Goal: Transaction & Acquisition: Purchase product/service

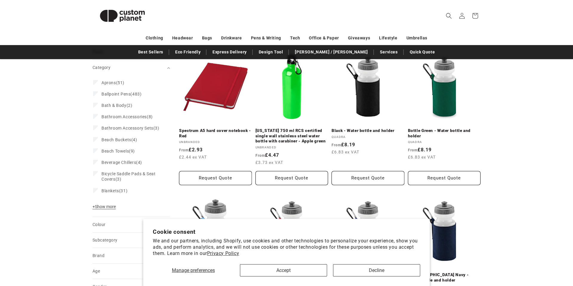
scroll to position [81, 0]
click at [382, 273] on button "Decline" at bounding box center [376, 270] width 87 height 12
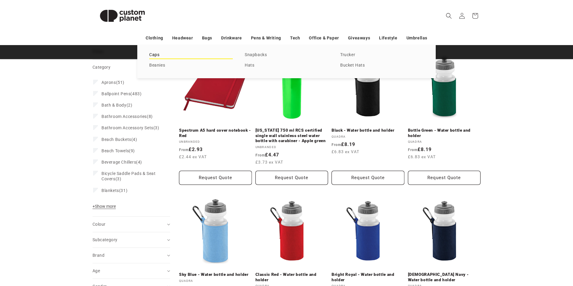
click at [154, 54] on link "Caps" at bounding box center [191, 55] width 84 height 8
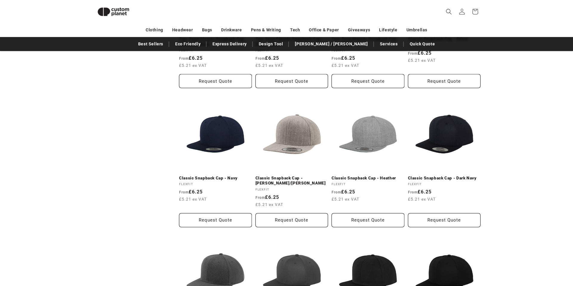
scroll to position [442, 0]
click at [449, 11] on icon "Search" at bounding box center [449, 11] width 6 height 6
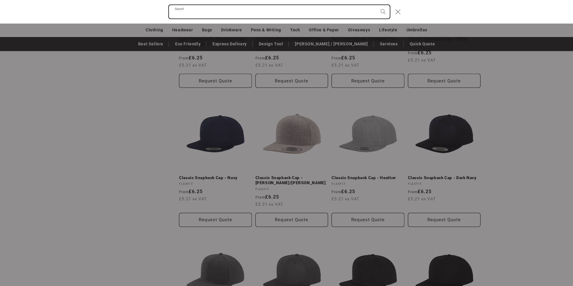
click at [360, 12] on input "Search" at bounding box center [279, 11] width 221 height 13
paste input "**********"
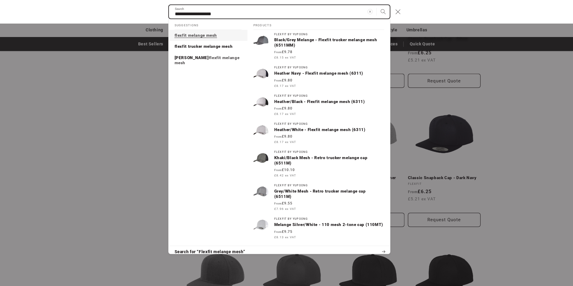
type input "**********"
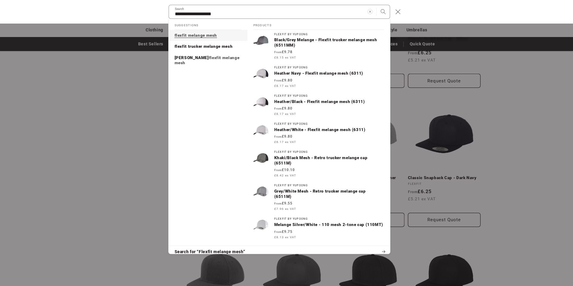
click at [197, 36] on mark "flexfit melange mesh" at bounding box center [196, 35] width 43 height 5
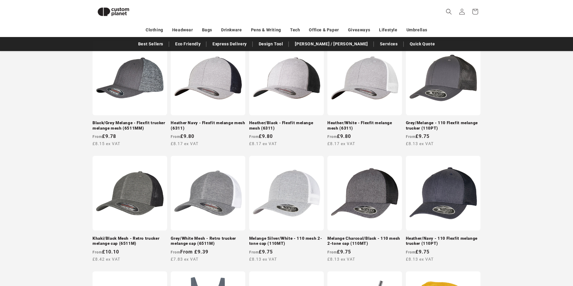
scroll to position [113, 0]
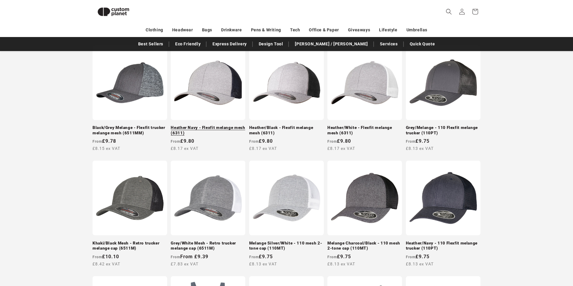
click at [218, 125] on link "Heather Navy - Flexfit melange mesh (6311)" at bounding box center [208, 130] width 75 height 10
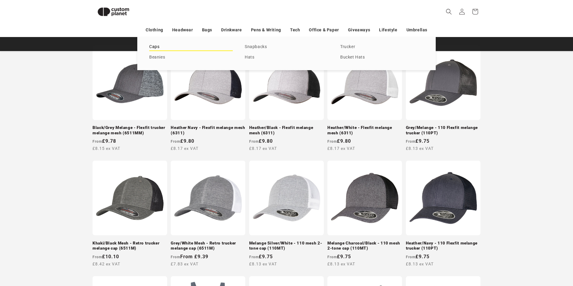
click at [155, 46] on link "Caps" at bounding box center [191, 47] width 84 height 8
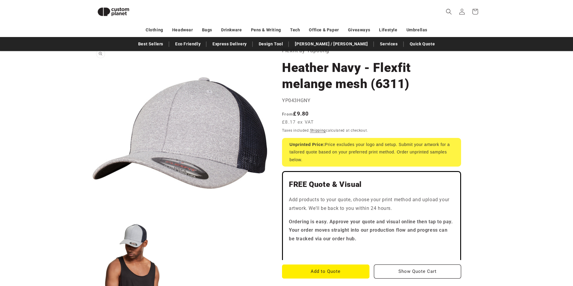
scroll to position [5, 0]
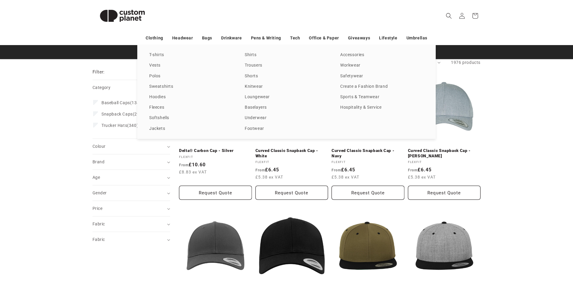
scroll to position [65, 0]
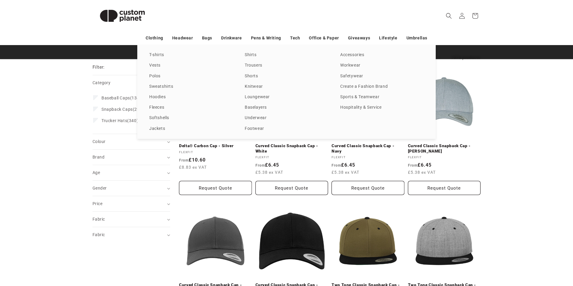
click at [52, 138] on div "T-shirts Vests Polos Sweatshirts Hoodies Fleeces Softshells Jackets Shirts Trou…" at bounding box center [286, 92] width 573 height 94
click at [522, 121] on div "T-shirts Vests Polos Sweatshirts Hoodies Fleeces Softshells Jackets Shirts Trou…" at bounding box center [286, 92] width 573 height 94
click at [66, 69] on div "T-shirts Vests Polos Sweatshirts Hoodies Fleeces Softshells Jackets Shirts Trou…" at bounding box center [286, 92] width 573 height 94
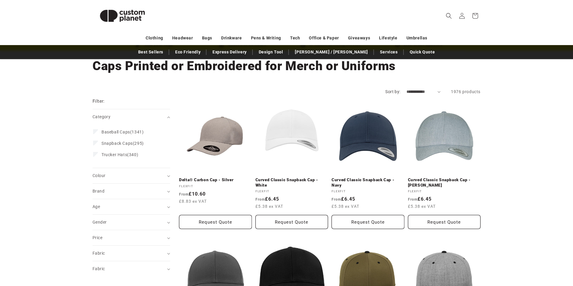
scroll to position [33, 0]
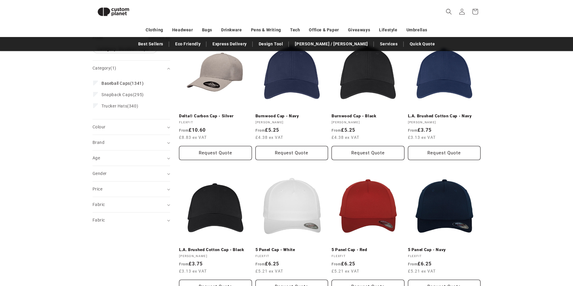
scroll to position [67, 0]
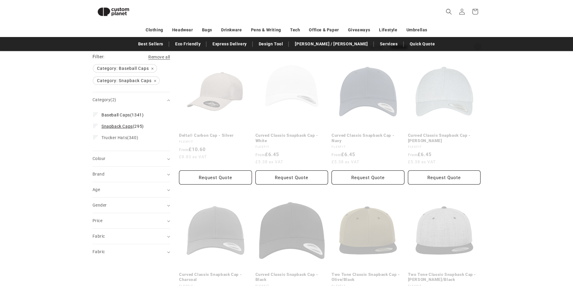
click at [94, 126] on icon at bounding box center [95, 126] width 3 height 2
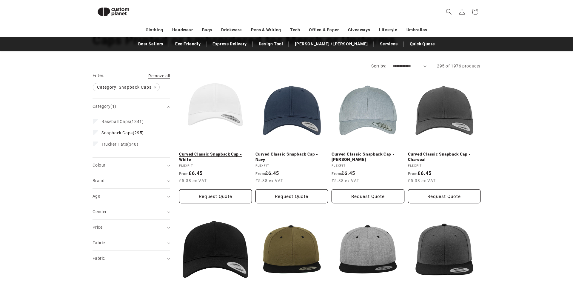
scroll to position [13, 0]
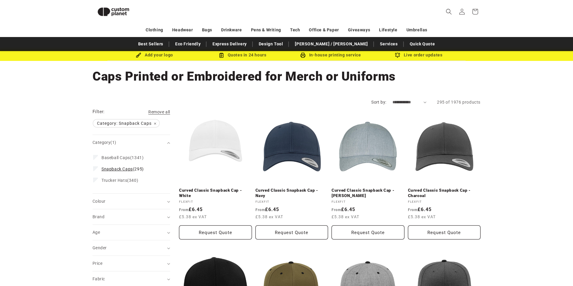
click at [97, 169] on icon at bounding box center [95, 168] width 3 height 2
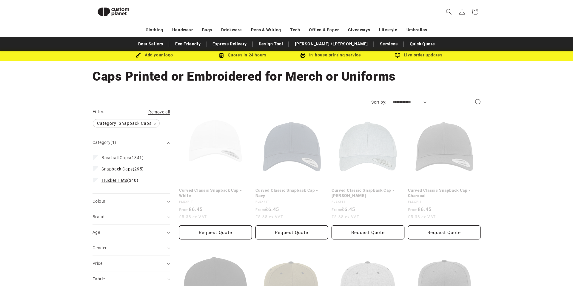
scroll to position [12, 0]
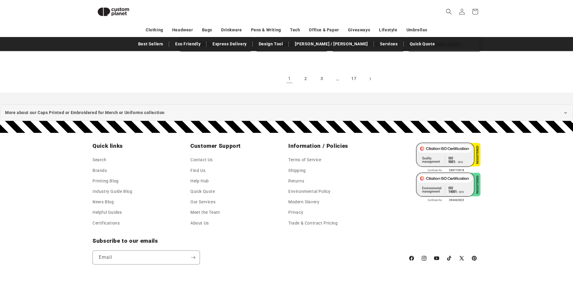
scroll to position [751, 0]
click at [306, 81] on link "2" at bounding box center [305, 78] width 13 height 13
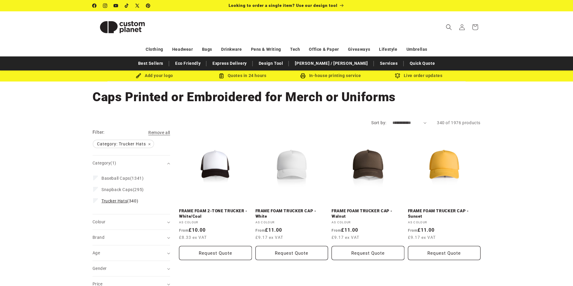
click at [95, 199] on icon at bounding box center [95, 200] width 3 height 2
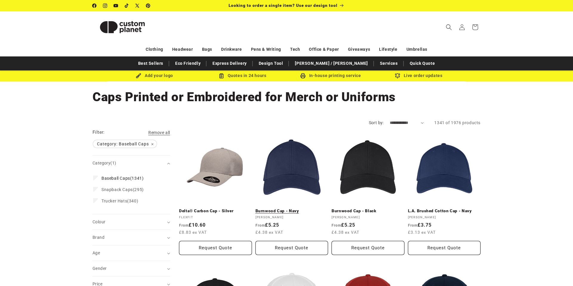
click at [292, 208] on link "Burnwood Cap - Navy" at bounding box center [291, 210] width 73 height 5
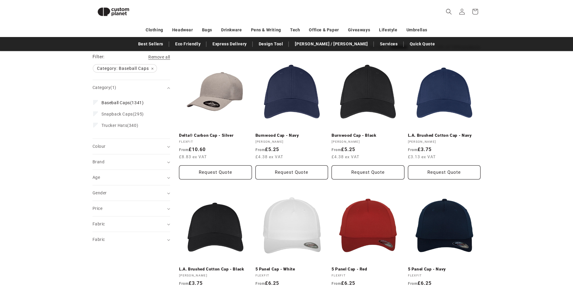
scroll to position [62, 0]
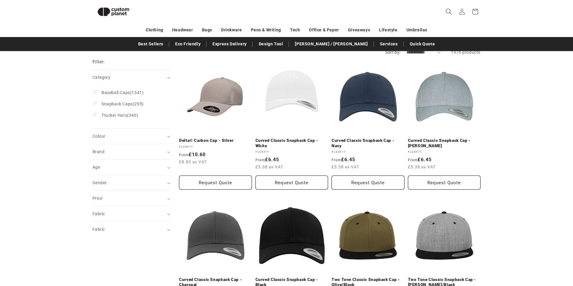
click at [447, 12] on icon "Search" at bounding box center [449, 11] width 6 height 6
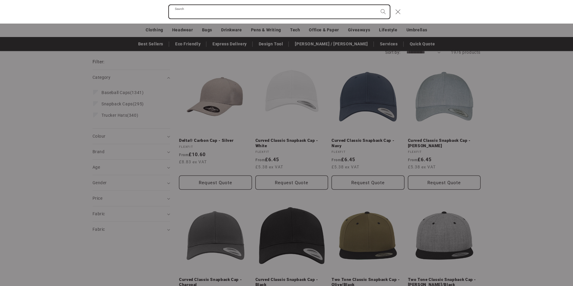
click at [303, 14] on input "Search" at bounding box center [279, 11] width 221 height 13
paste input "**********"
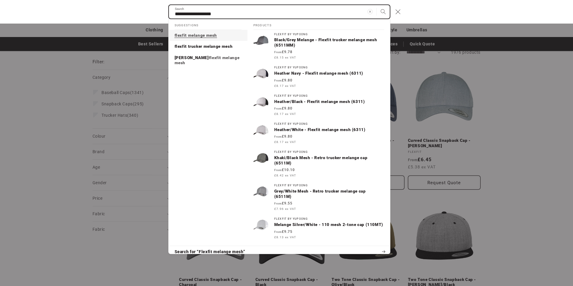
type input "**********"
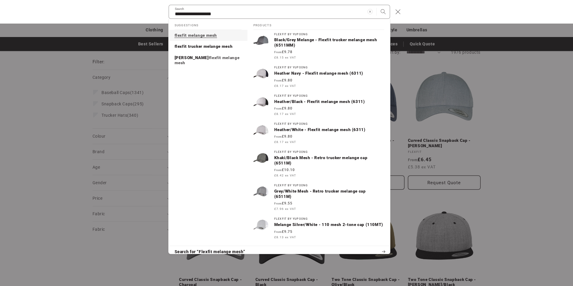
click at [189, 34] on mark "flexfit melange mesh" at bounding box center [196, 35] width 43 height 5
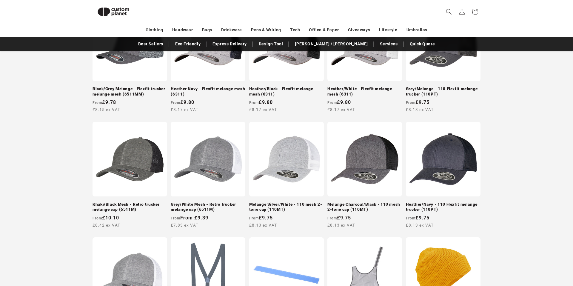
scroll to position [152, 0]
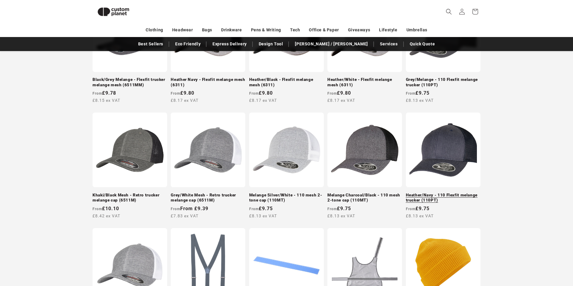
click at [450, 192] on link "Heather/Navy - 110 Flexfit melange trucker (110PT)" at bounding box center [443, 197] width 75 height 10
